Goal: Check status: Check status

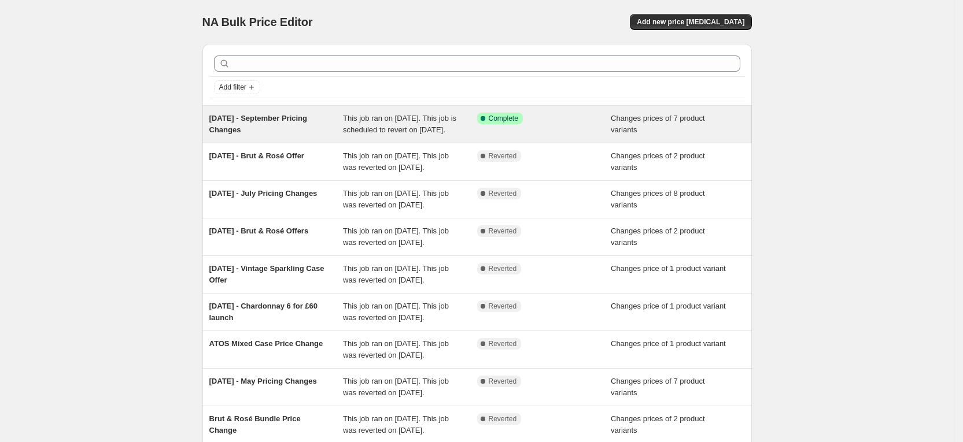
click at [217, 127] on span "01/09/2025 - September Pricing Changes" at bounding box center [258, 124] width 98 height 20
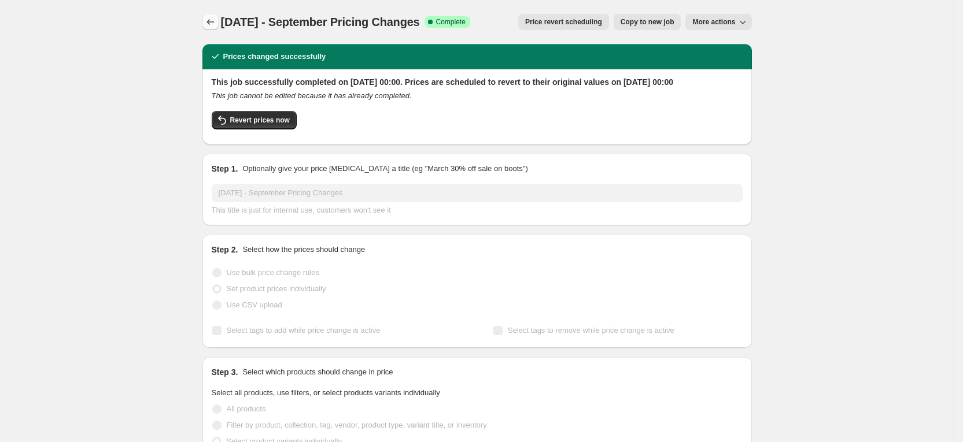
click at [213, 22] on icon "Price change jobs" at bounding box center [210, 22] width 8 height 6
